Goal: Check status

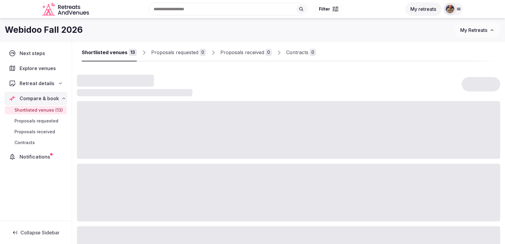
scroll to position [20, 0]
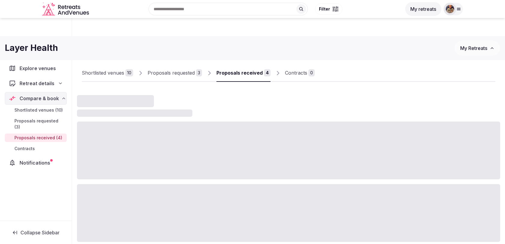
scroll to position [35, 0]
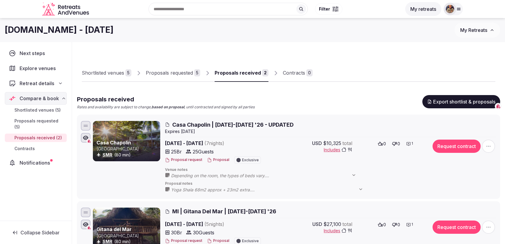
click at [170, 76] on div "Proposals requested" at bounding box center [169, 72] width 47 height 7
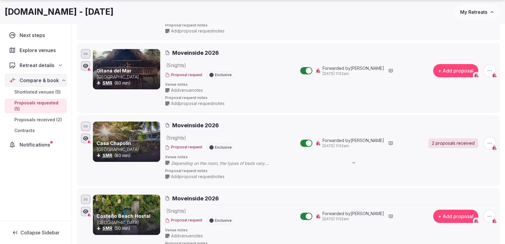
scroll to position [214, 0]
